Goal: Task Accomplishment & Management: Manage account settings

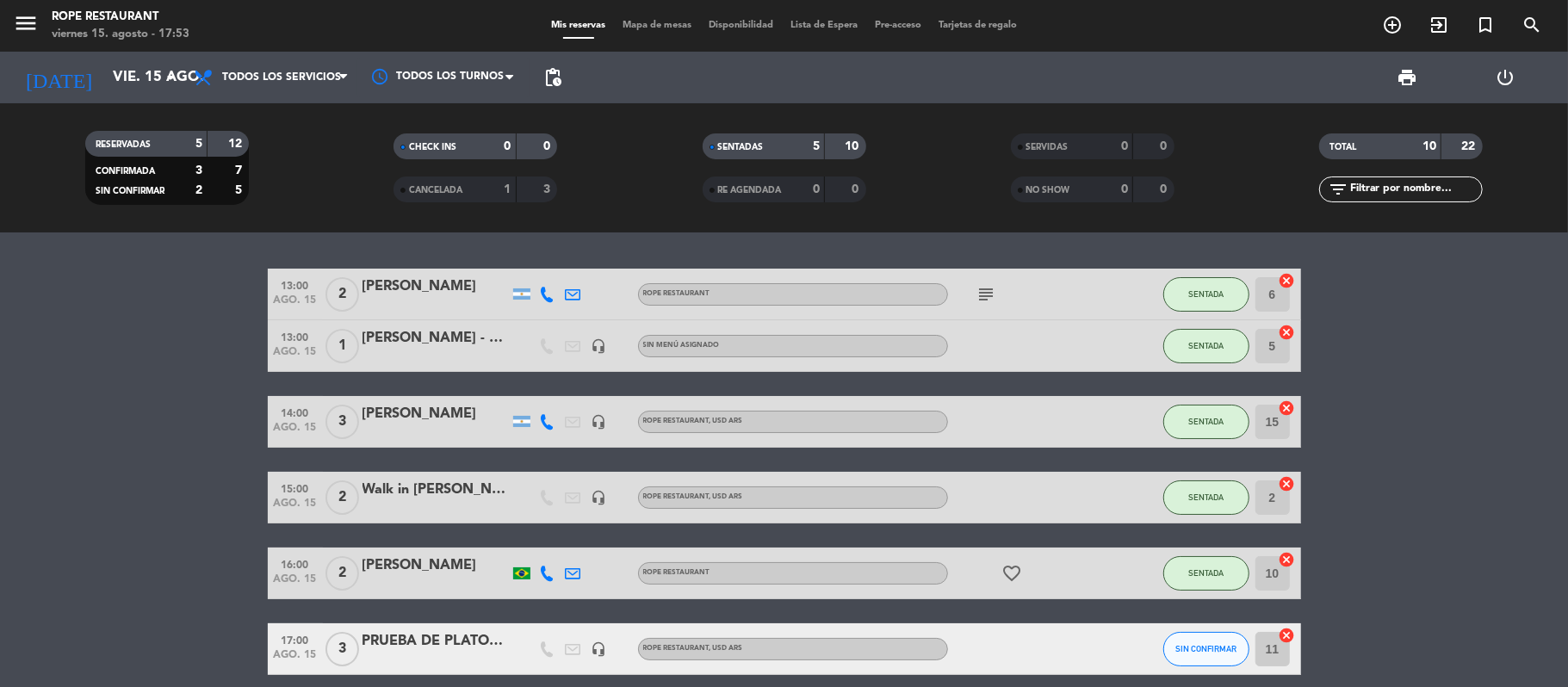
scroll to position [328, 0]
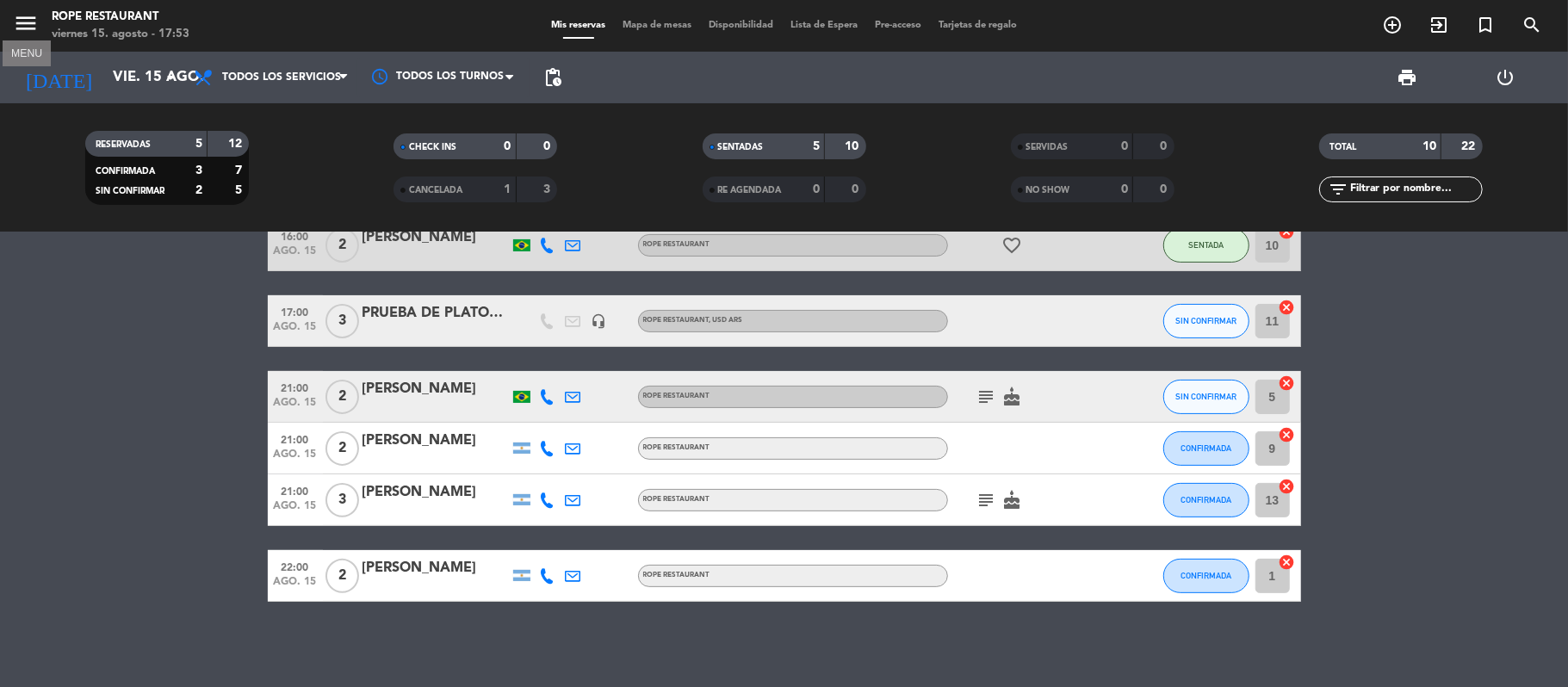
click at [19, 12] on icon "menu" at bounding box center [25, 23] width 26 height 26
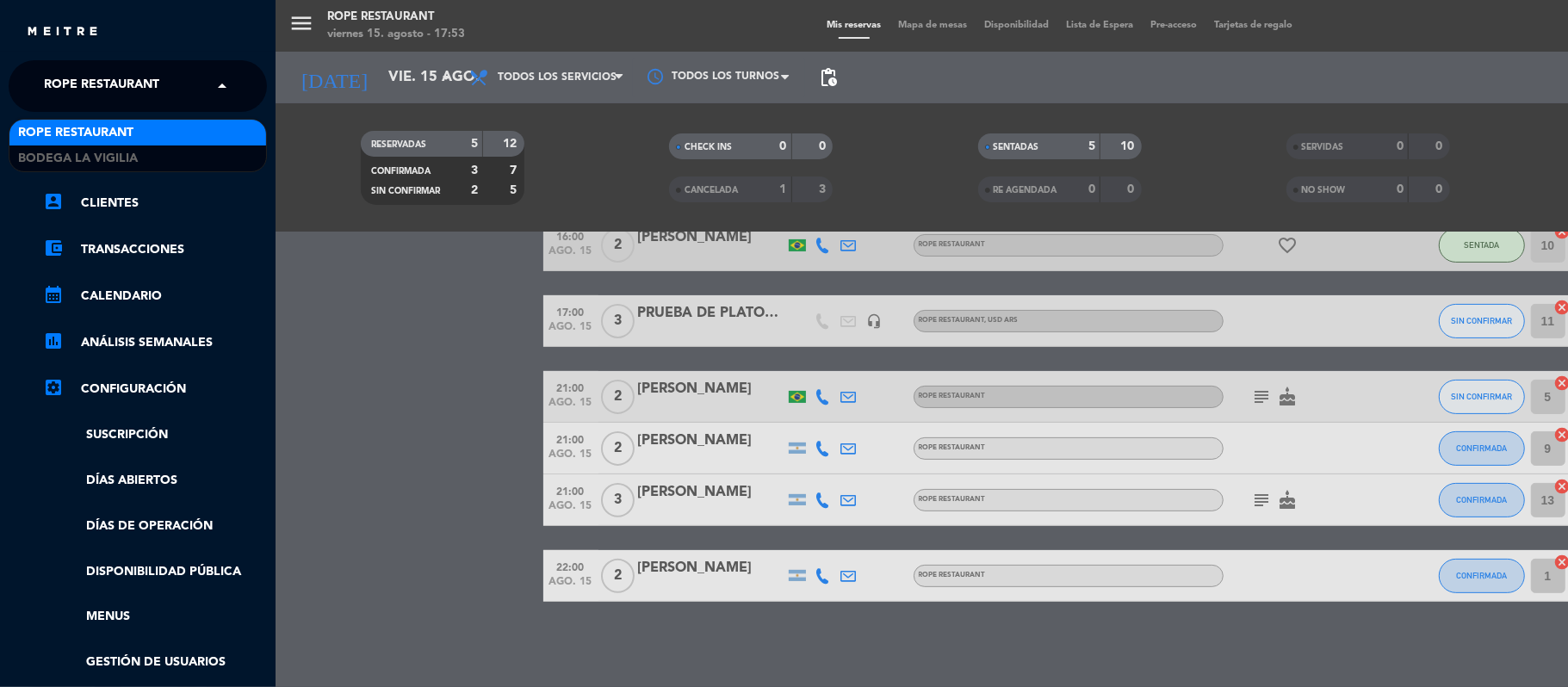
click at [126, 71] on span "Rope restaurant" at bounding box center [101, 85] width 115 height 36
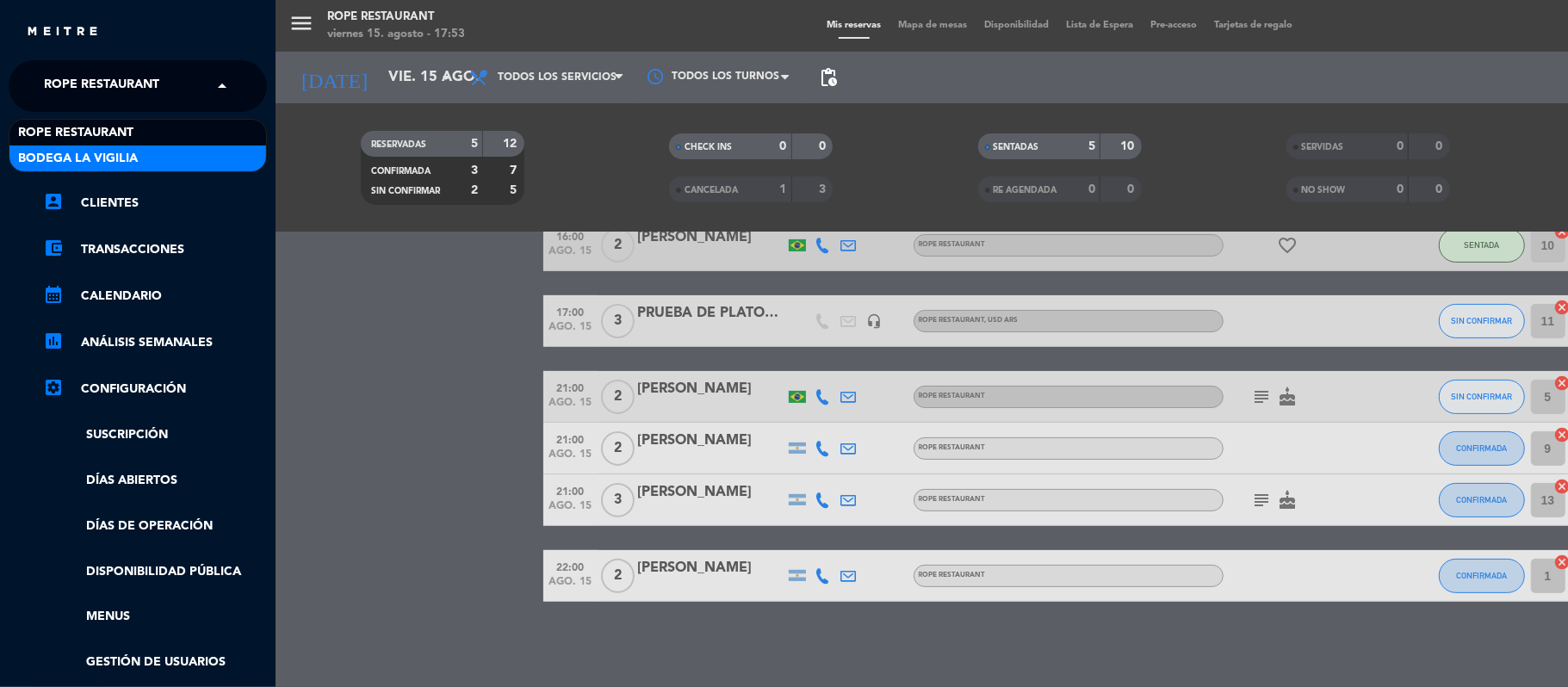
click at [152, 164] on div "Bodega La Vigilia" at bounding box center [137, 158] width 256 height 26
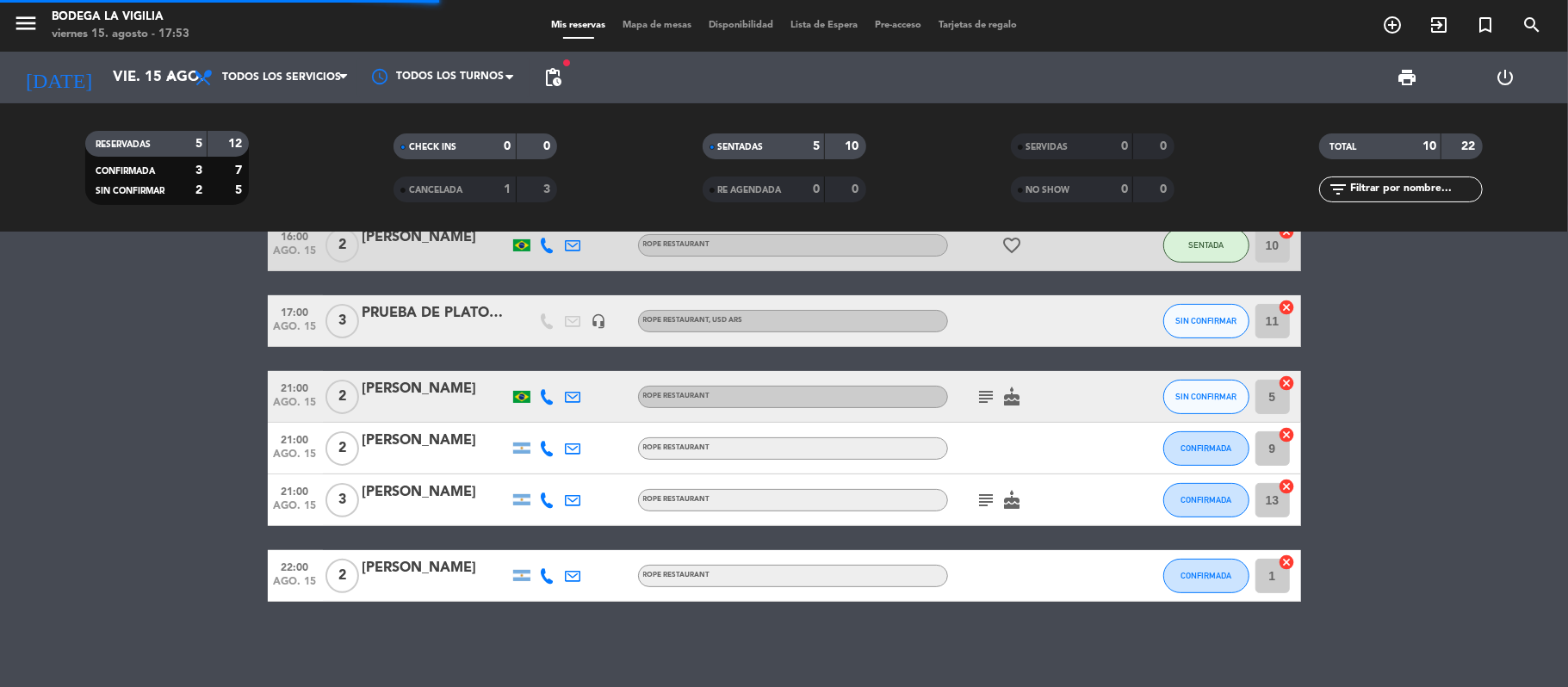
scroll to position [0, 0]
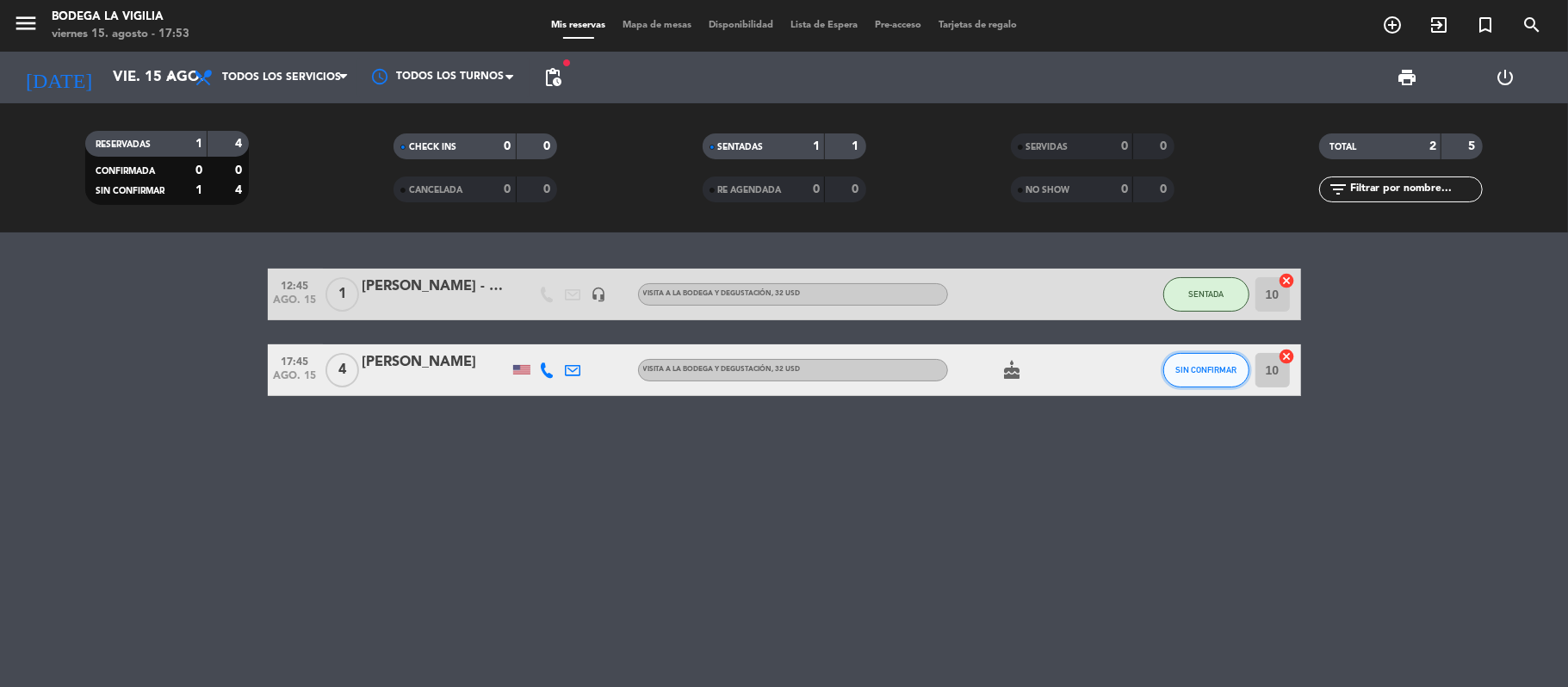
click at [1222, 370] on span "SIN CONFIRMAR" at bounding box center [1205, 370] width 61 height 10
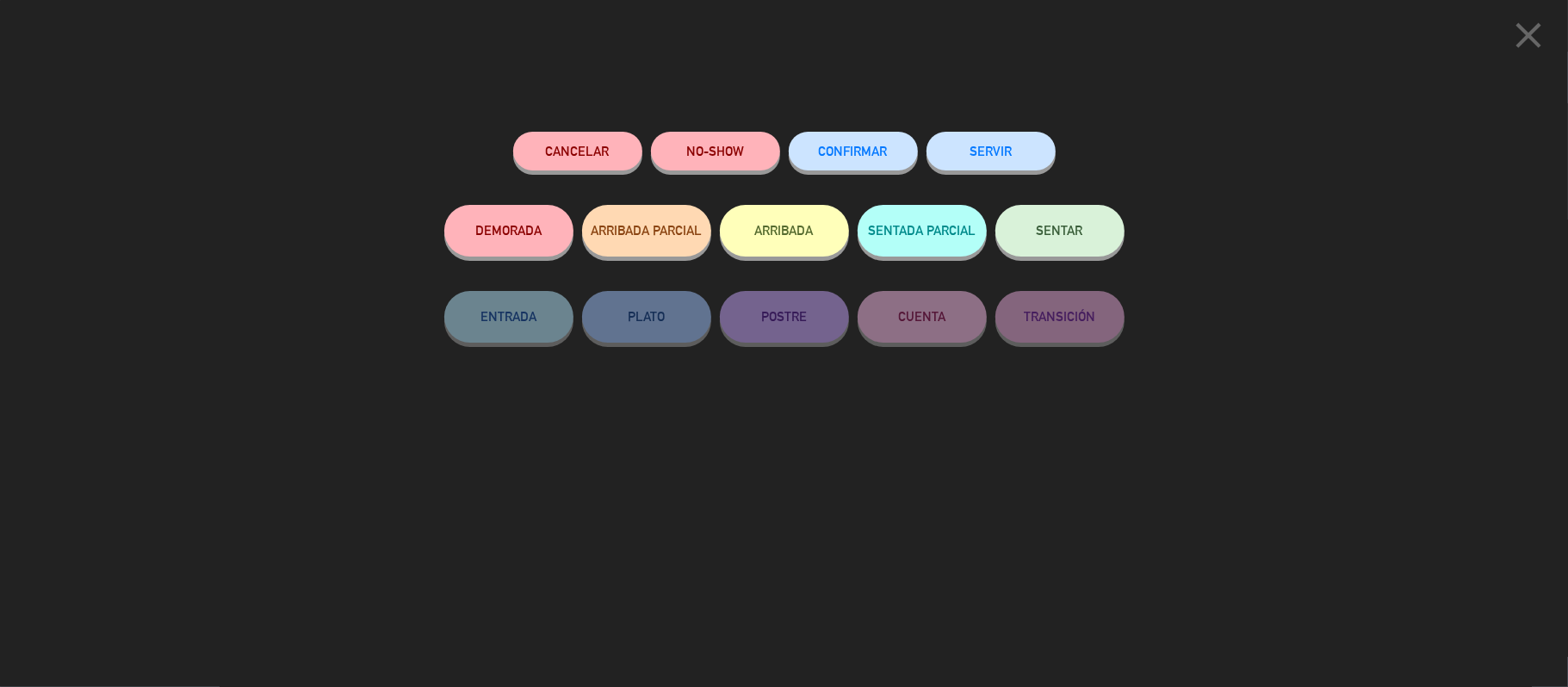
click at [868, 148] on span "CONFIRMAR" at bounding box center [853, 151] width 69 height 15
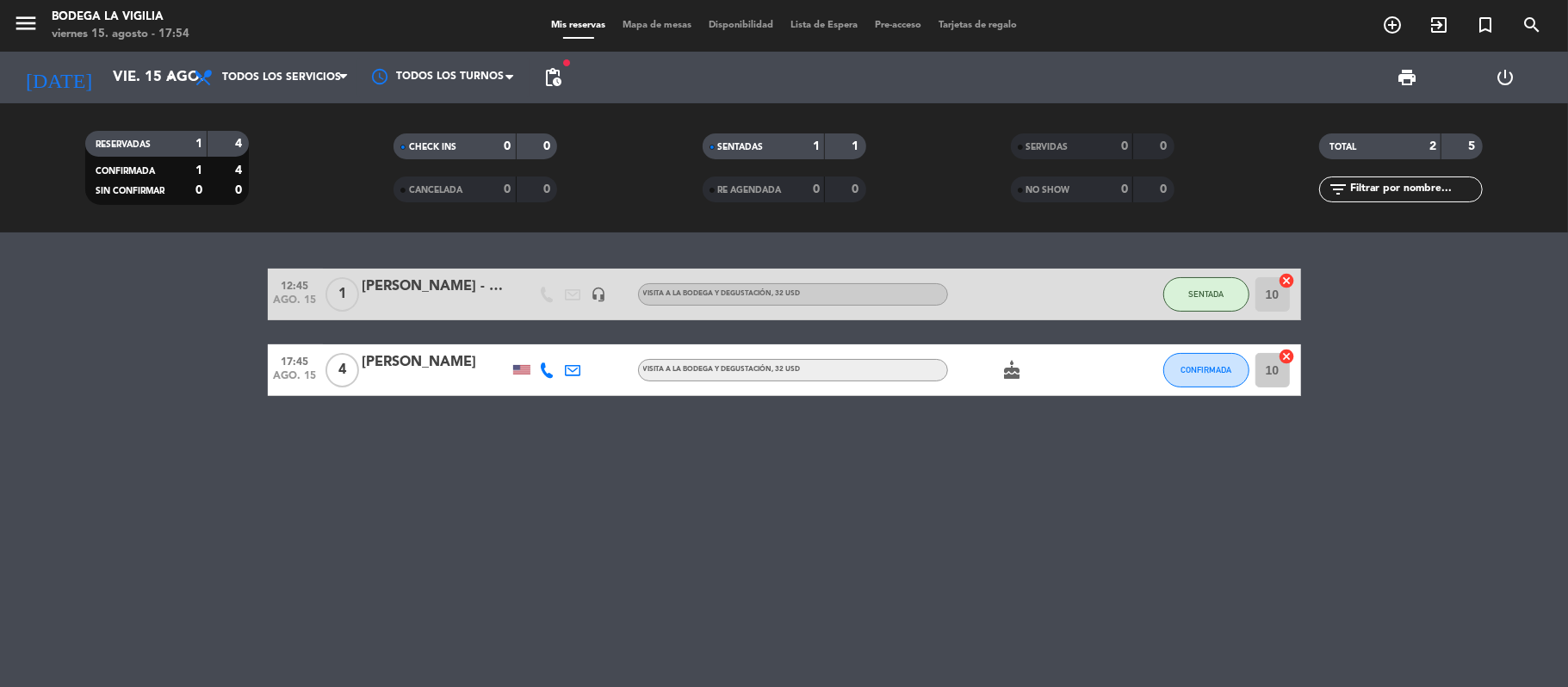
click at [291, 604] on div "12:45 [DATE] 1 [PERSON_NAME] - Corazón del Sol headset_mic VISITA A LA BODEGA Y…" at bounding box center [784, 460] width 1568 height 455
click at [1190, 372] on span "CONFIRMADA" at bounding box center [1205, 370] width 50 height 10
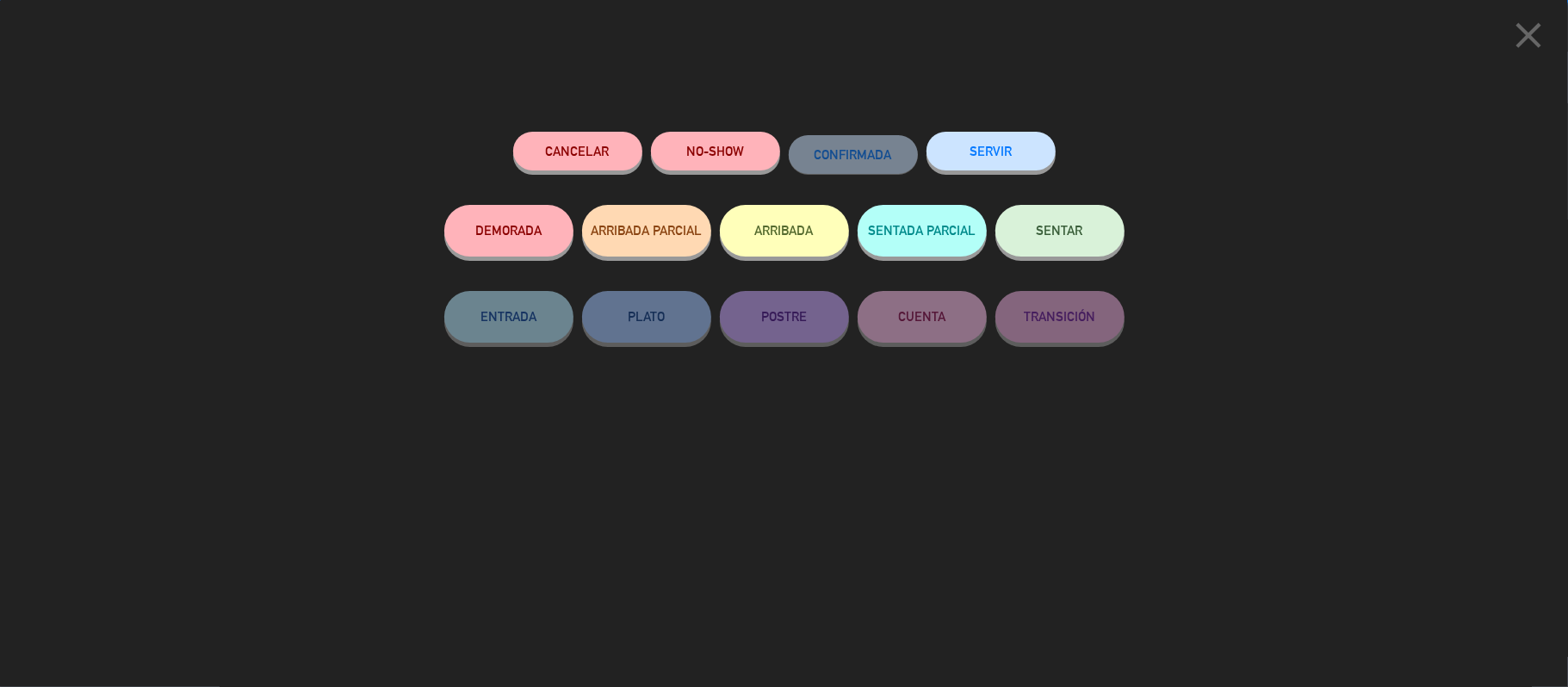
click at [1038, 218] on button "SENTAR" at bounding box center [1059, 230] width 129 height 51
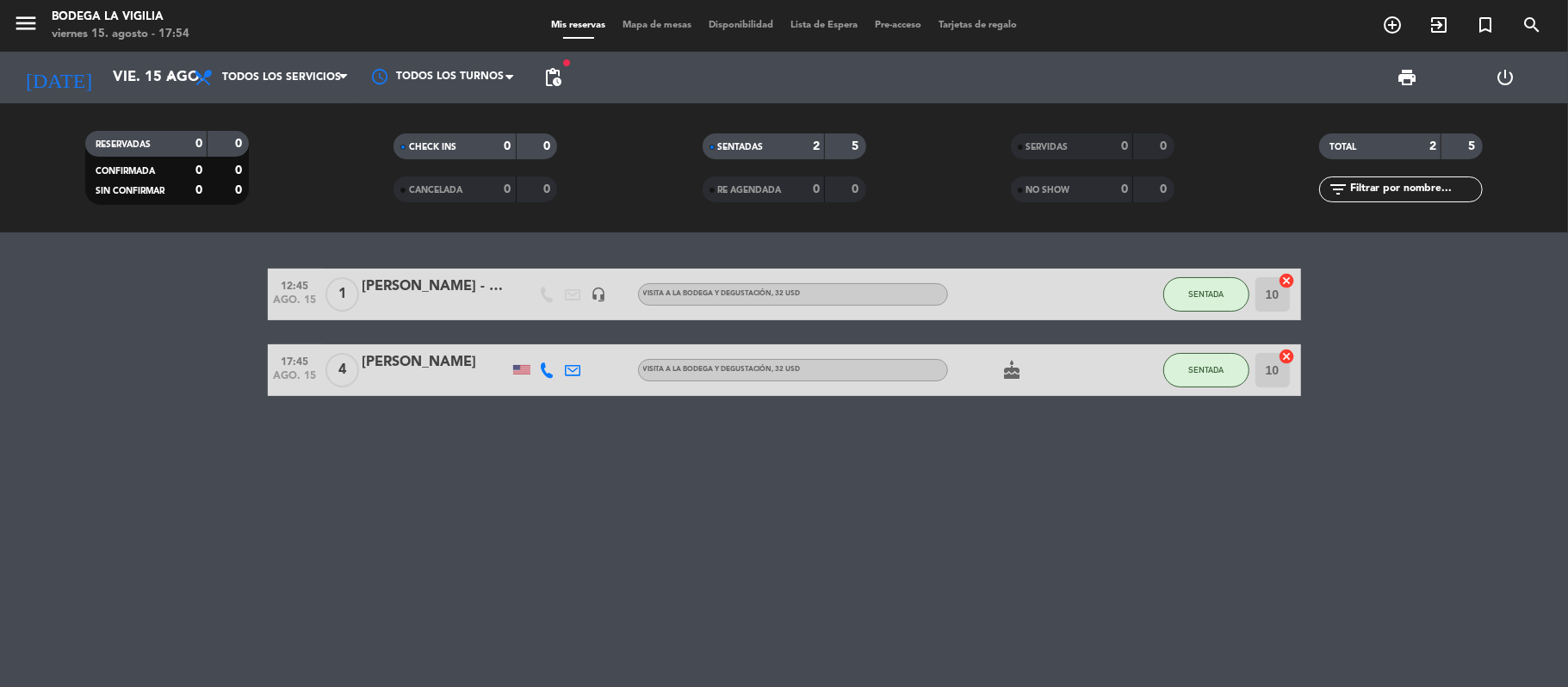
click at [954, 468] on div "12:45 [DATE] 1 [PERSON_NAME] - Corazón del Sol headset_mic VISITA A LA BODEGA Y…" at bounding box center [784, 460] width 1568 height 455
click at [237, 390] on bookings-row "12:45 [DATE] 1 [PERSON_NAME] - Corazón del Sol headset_mic VISITA A LA BODEGA Y…" at bounding box center [784, 332] width 1568 height 128
click at [218, 370] on bookings-row "12:45 [DATE] 1 [PERSON_NAME] - Corazón del Sol headset_mic VISITA A LA BODEGA Y…" at bounding box center [784, 332] width 1568 height 128
click at [208, 410] on div "12:45 [DATE] 1 [PERSON_NAME] - Corazón del Sol headset_mic VISITA A LA BODEGA Y…" at bounding box center [784, 460] width 1568 height 455
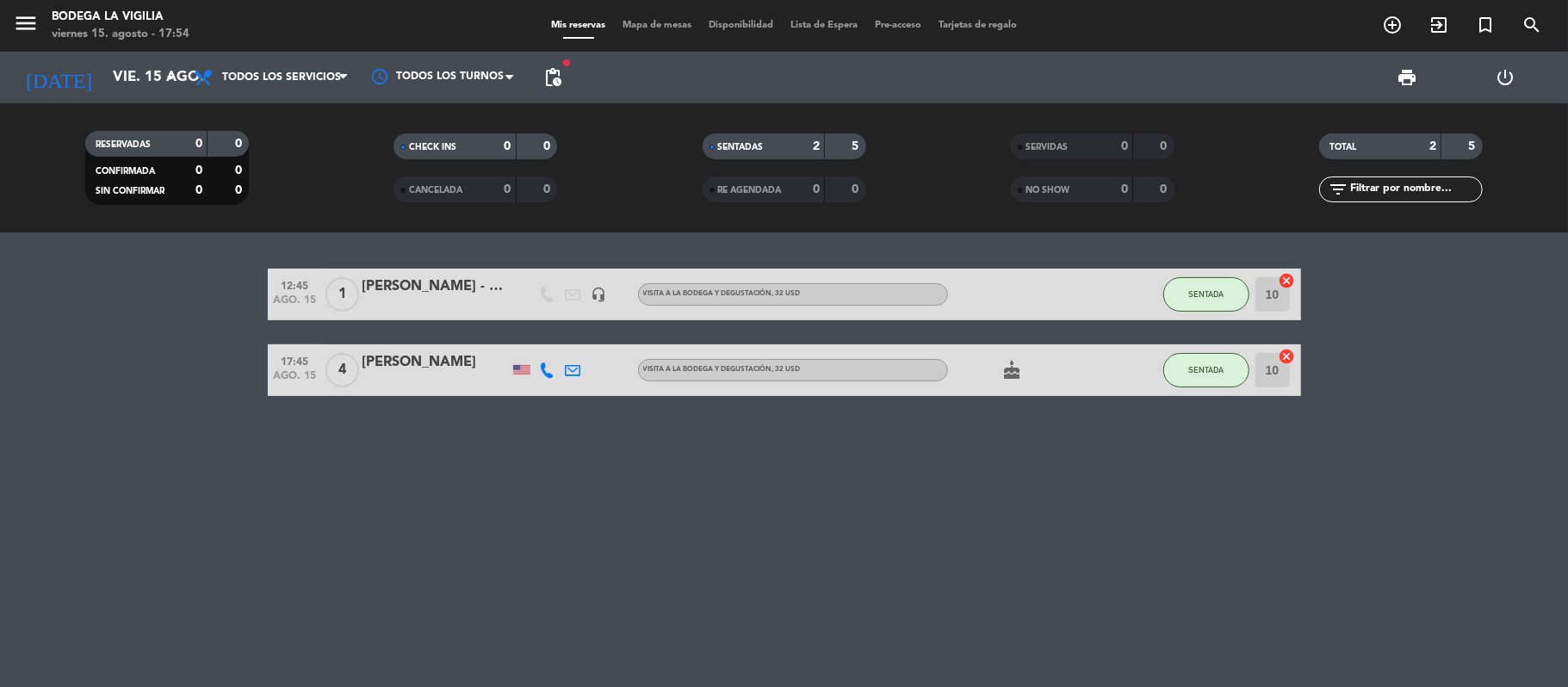
click at [208, 410] on div "12:45 [DATE] 1 [PERSON_NAME] - Corazón del Sol headset_mic VISITA A LA BODEGA Y…" at bounding box center [784, 460] width 1568 height 455
drag, startPoint x: 208, startPoint y: 410, endPoint x: 222, endPoint y: 286, distance: 124.8
click at [222, 286] on div "12:45 [DATE] 1 [PERSON_NAME] - Corazón del Sol headset_mic VISITA A LA BODEGA Y…" at bounding box center [784, 460] width 1568 height 455
click at [222, 286] on bookings-row "12:45 [DATE] 1 [PERSON_NAME] - Corazón del Sol headset_mic VISITA A LA BODEGA Y…" at bounding box center [784, 332] width 1568 height 128
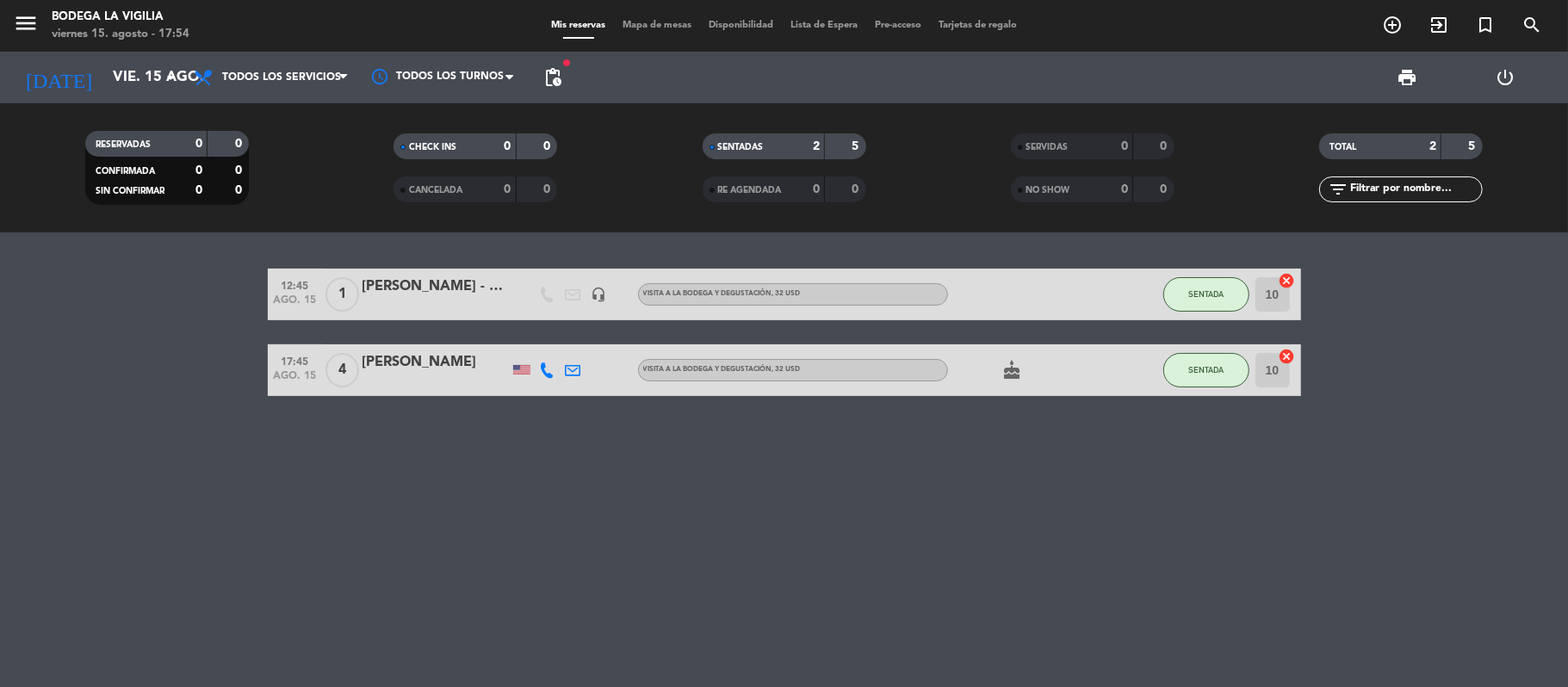
click at [200, 391] on bookings-row "12:45 [DATE] 1 [PERSON_NAME] - Corazón del Sol headset_mic VISITA A LA BODEGA Y…" at bounding box center [784, 332] width 1568 height 128
click at [258, 455] on div "12:45 [DATE] 1 [PERSON_NAME] - Corazón del Sol headset_mic VISITA A LA BODEGA Y…" at bounding box center [784, 460] width 1568 height 455
click at [308, 487] on div "12:45 [DATE] 1 [PERSON_NAME] - Corazón del Sol headset_mic VISITA A LA BODEGA Y…" at bounding box center [784, 460] width 1568 height 455
click at [160, 73] on icon "arrow_drop_down" at bounding box center [169, 76] width 20 height 20
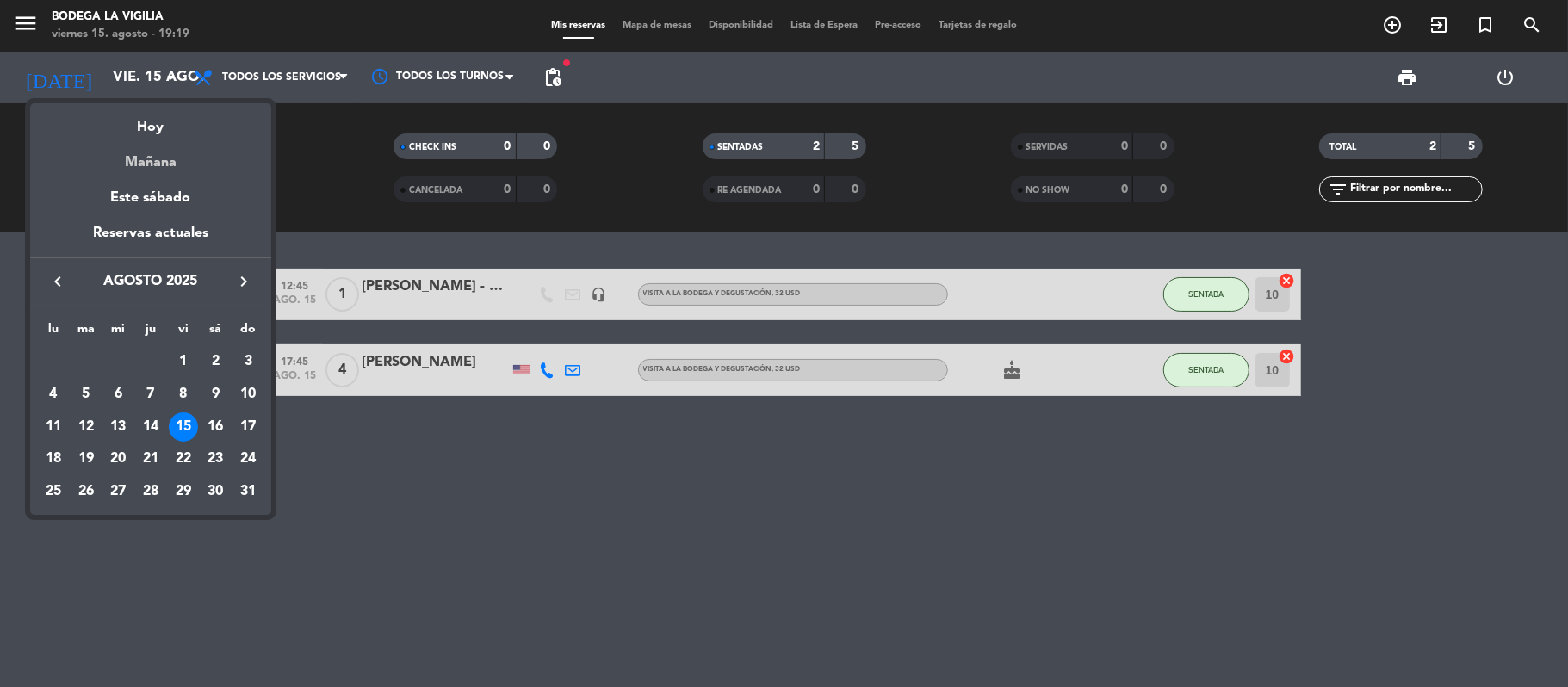
click at [148, 160] on div "Mañana" at bounding box center [150, 156] width 241 height 35
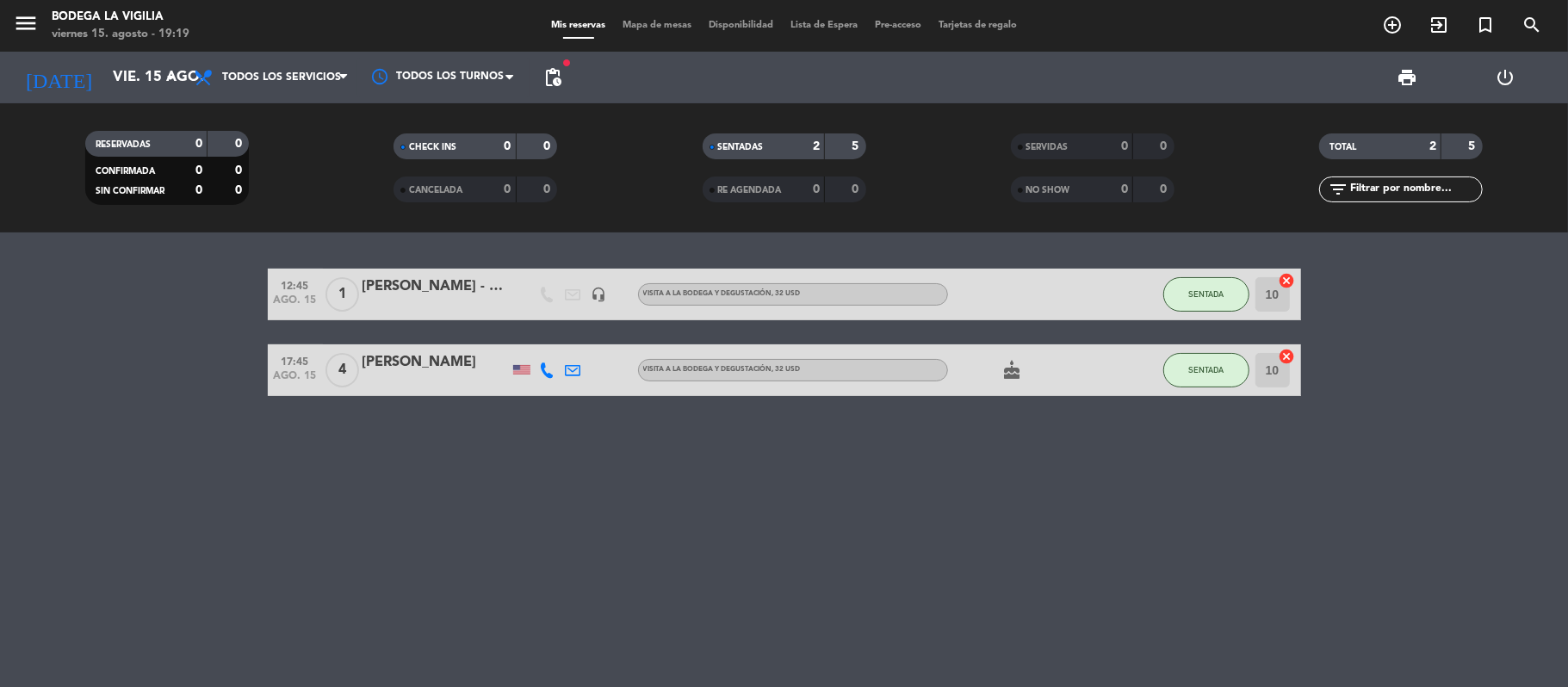
type input "sáb. 16 ago."
